Goal: Task Accomplishment & Management: Complete application form

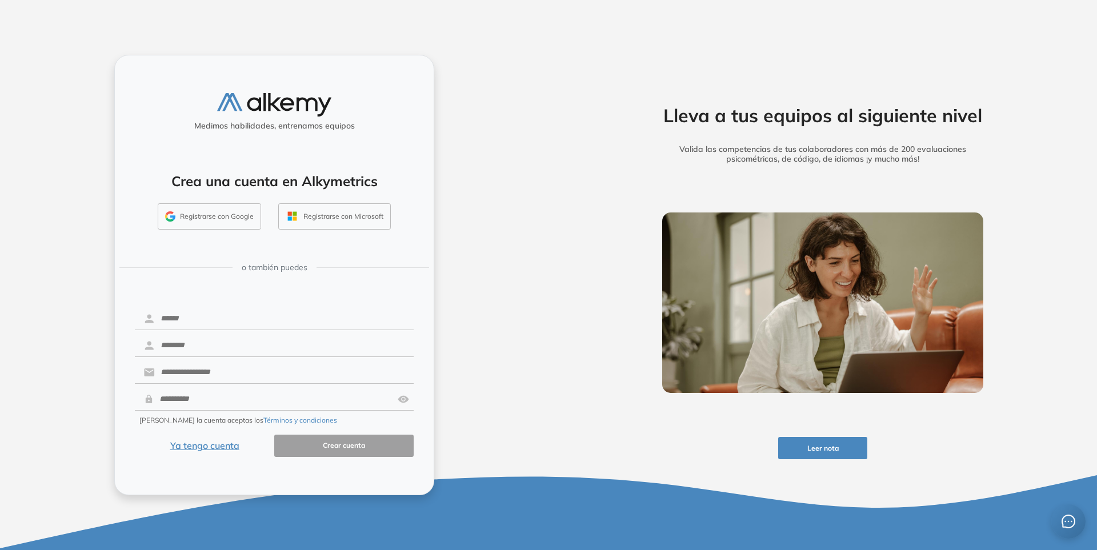
click at [206, 445] on button "Ya tengo cuenta" at bounding box center [204, 446] width 139 height 22
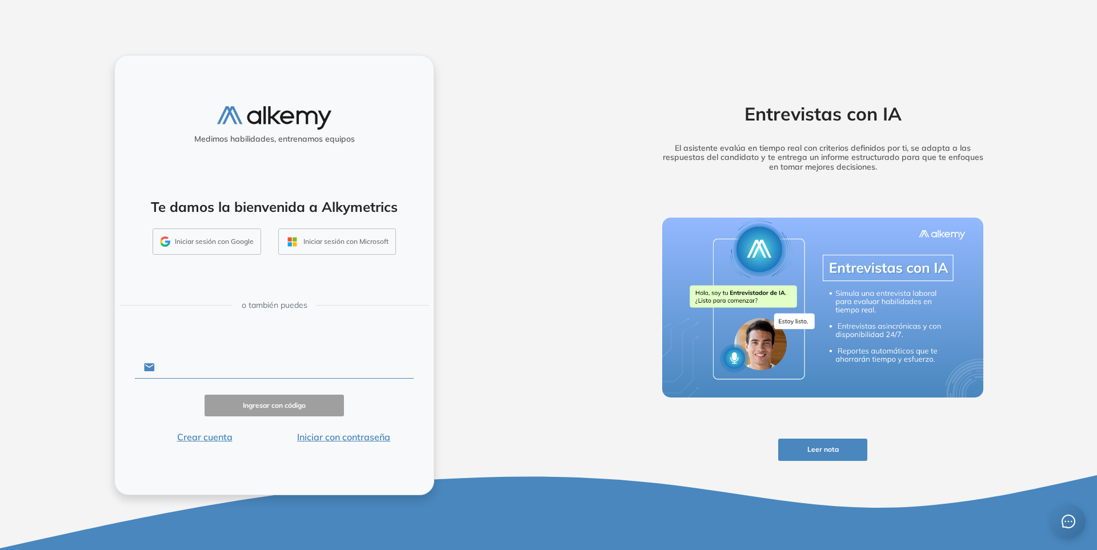
click at [219, 369] on input "text" at bounding box center [284, 368] width 259 height 22
type input "**********"
click button "Ingresar con código" at bounding box center [274, 406] width 139 height 22
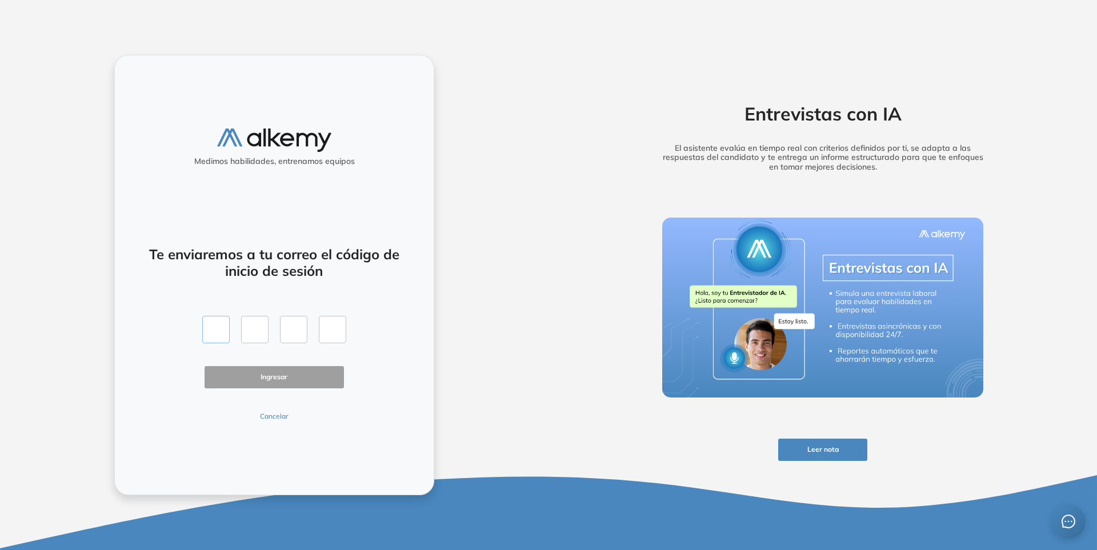
click at [220, 326] on input "text" at bounding box center [215, 329] width 27 height 27
paste input "*"
type input "*"
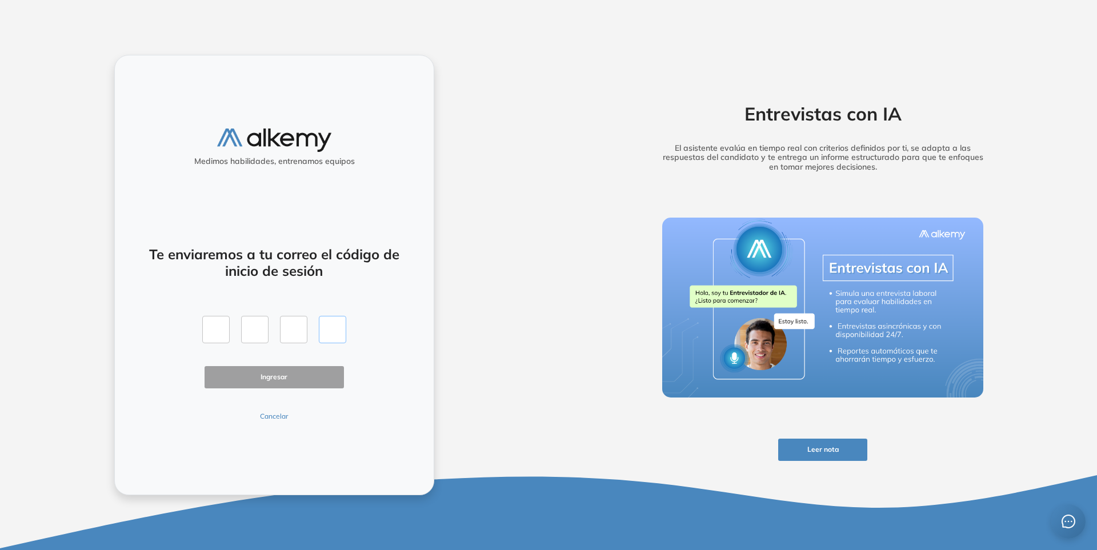
type input "*"
click at [327, 385] on button "Ingresar" at bounding box center [274, 377] width 139 height 22
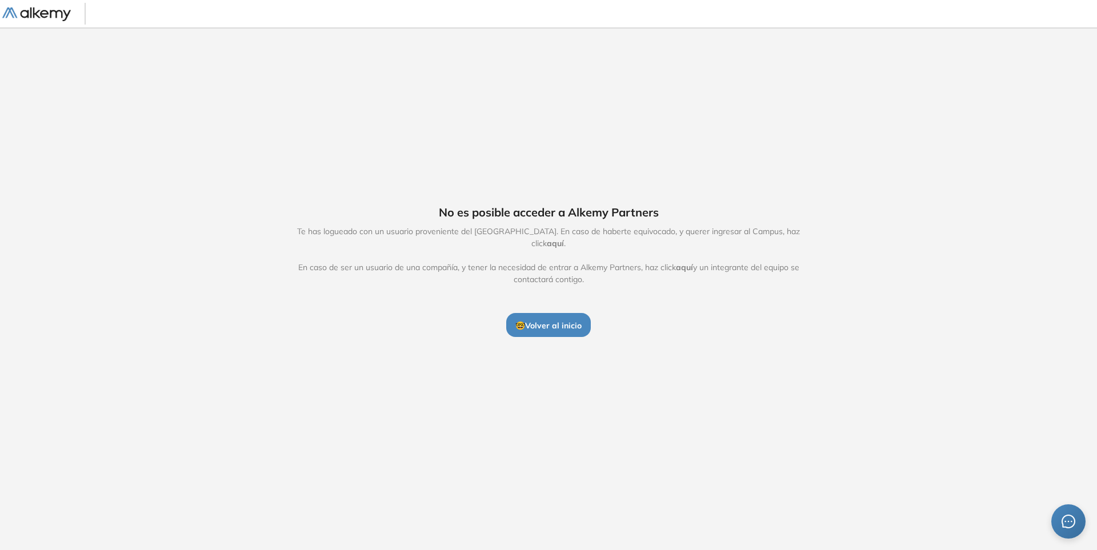
click at [564, 238] on span "aquí" at bounding box center [555, 243] width 17 height 10
